Goal: Transaction & Acquisition: Book appointment/travel/reservation

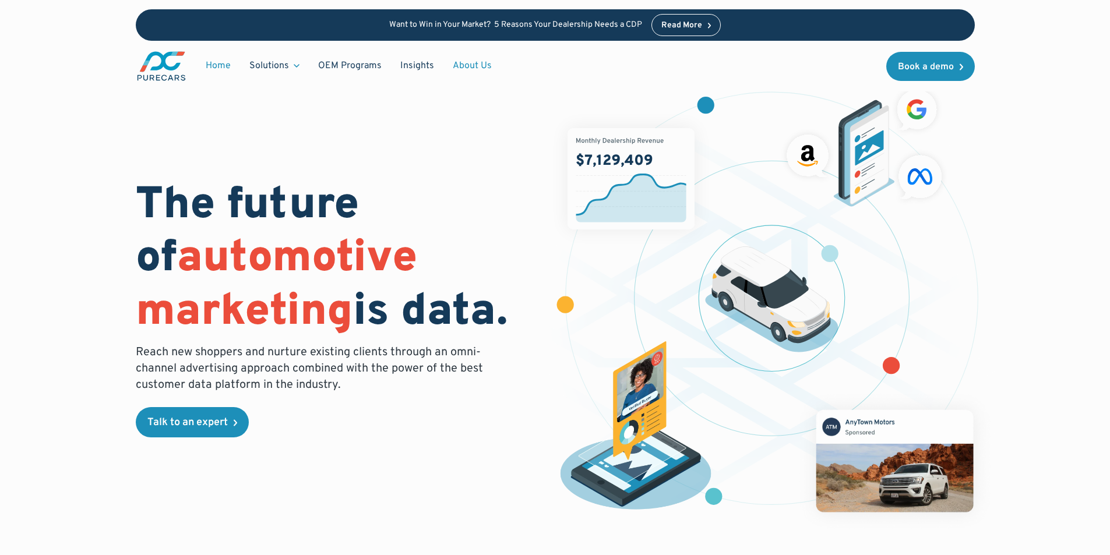
click at [470, 61] on link "About Us" at bounding box center [473, 66] width 58 height 22
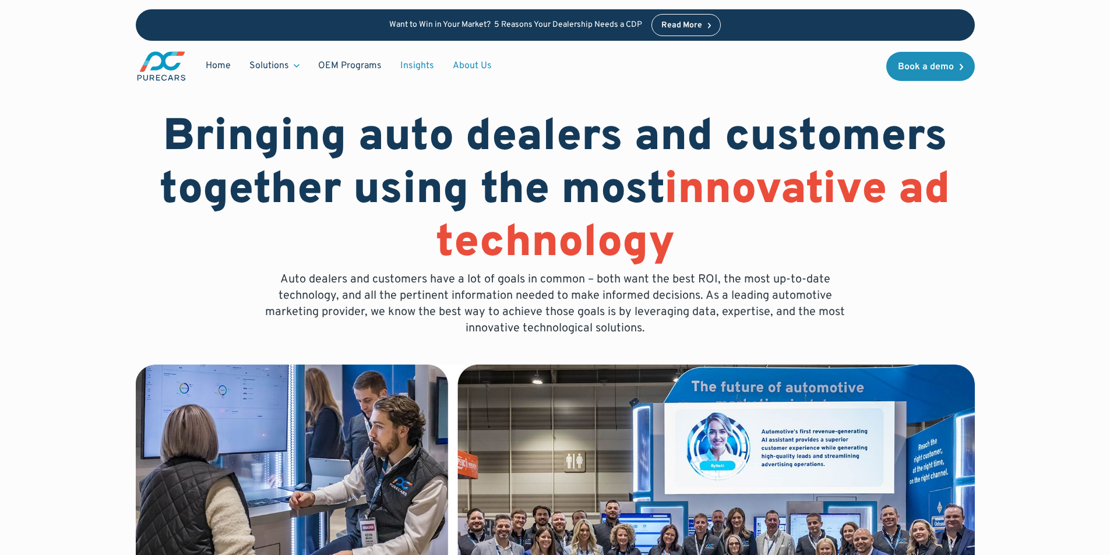
click at [423, 64] on link "Insights" at bounding box center [417, 66] width 52 height 22
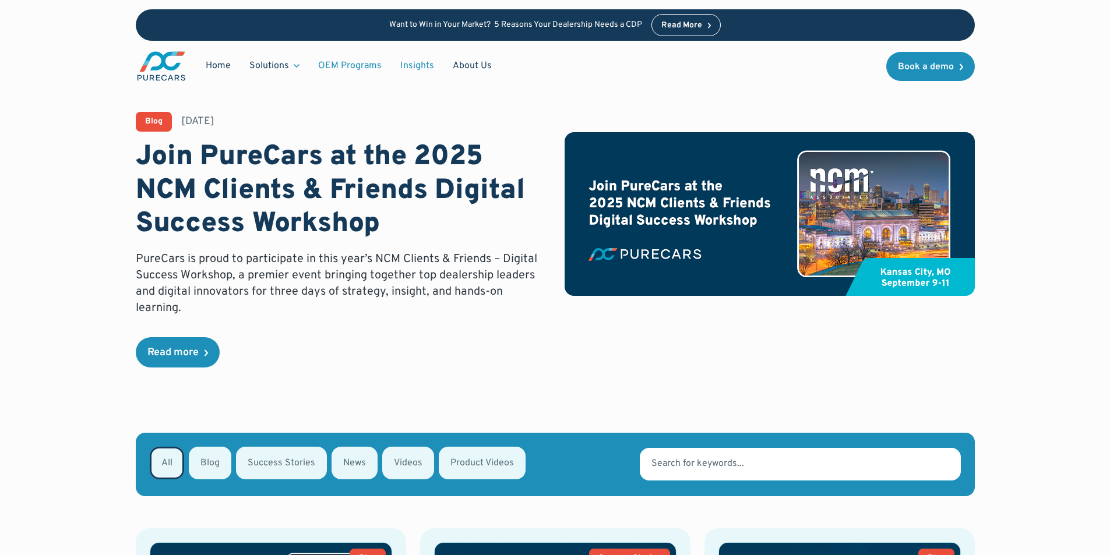
click at [340, 61] on link "OEM Programs" at bounding box center [350, 66] width 82 height 22
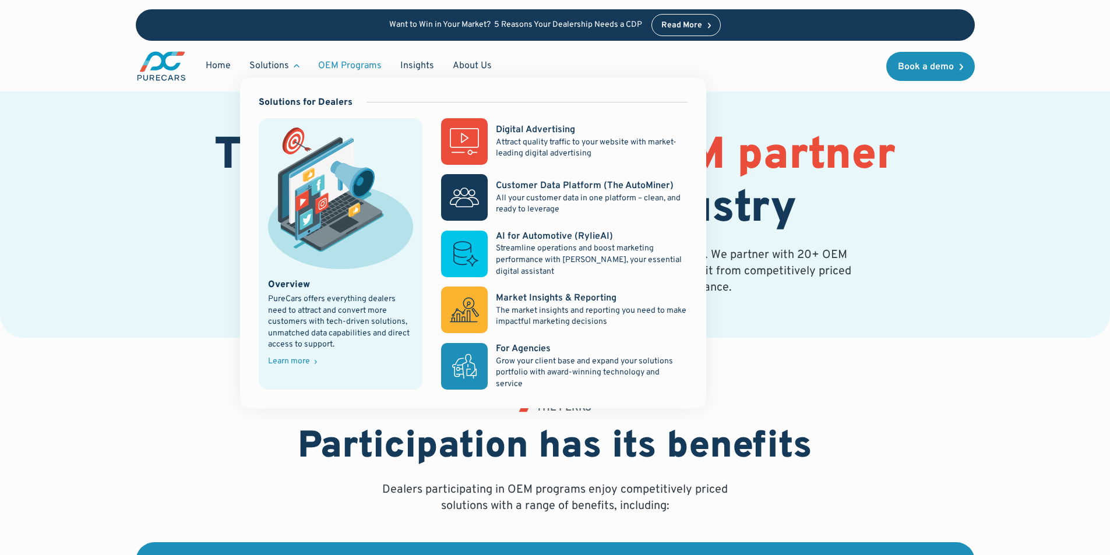
click at [280, 65] on div "Solutions" at bounding box center [269, 65] width 40 height 13
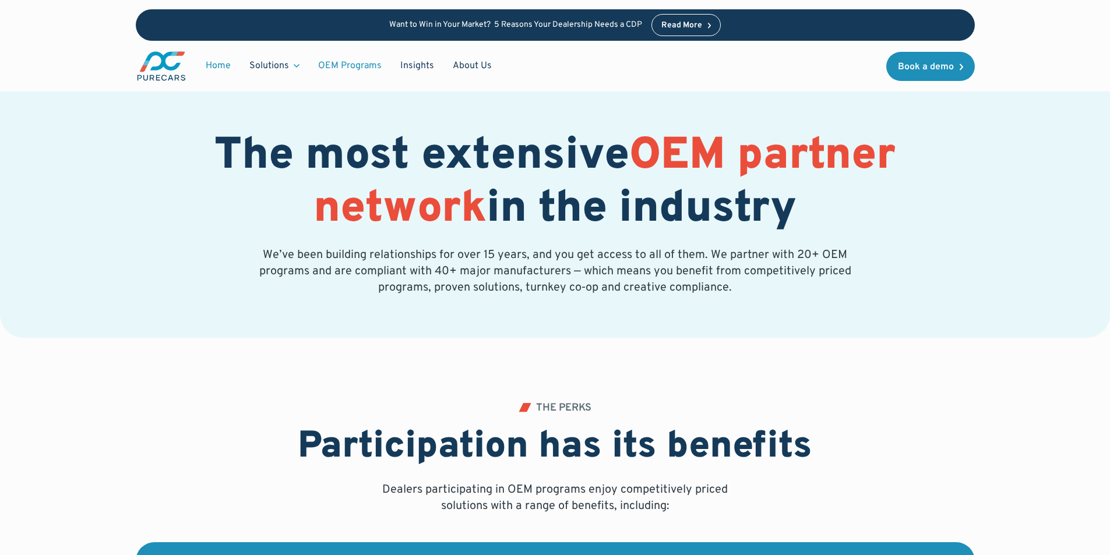
click at [212, 68] on link "Home" at bounding box center [218, 66] width 44 height 22
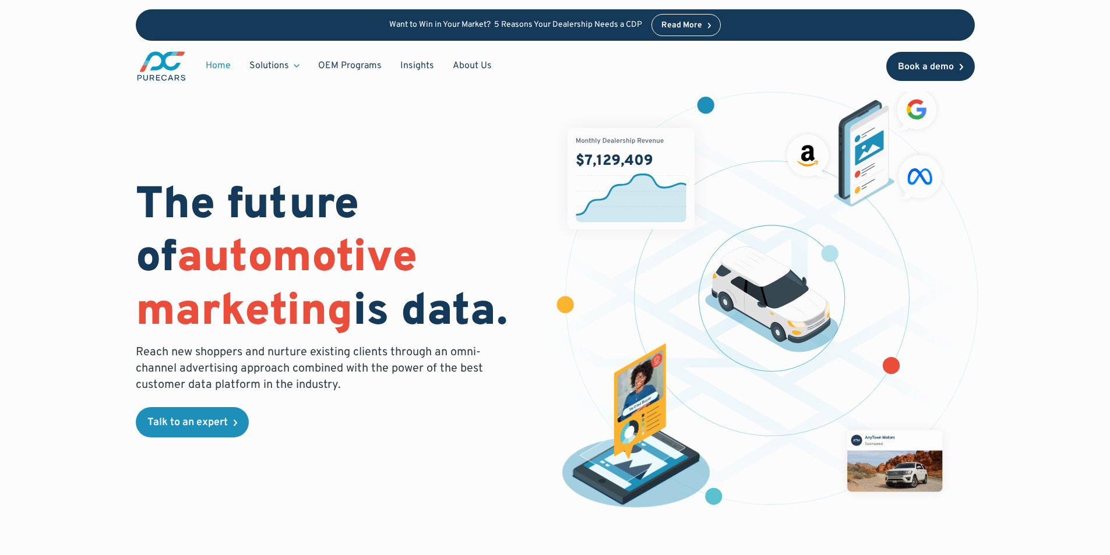
click at [924, 65] on div "Book a demo" at bounding box center [926, 66] width 56 height 9
